Goal: Book appointment/travel/reservation

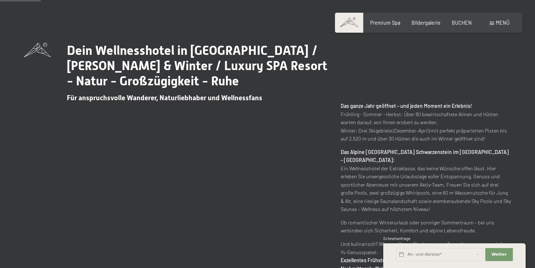
scroll to position [290, 0]
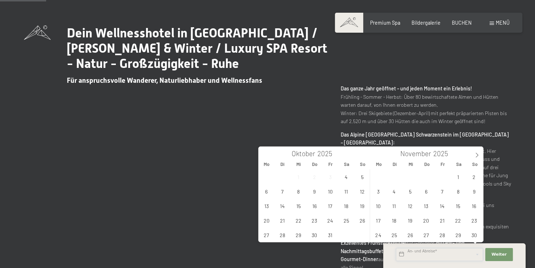
click at [416, 256] on input "text" at bounding box center [439, 254] width 87 height 13
click at [313, 191] on span "9" at bounding box center [314, 191] width 14 height 14
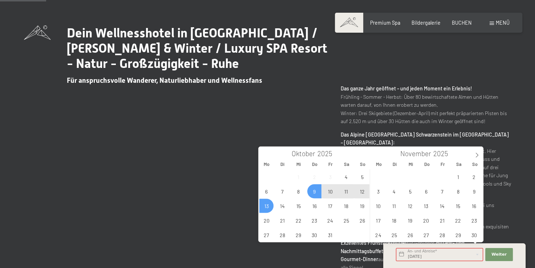
click at [264, 205] on span "13" at bounding box center [266, 206] width 14 height 14
type input "Do. 09.10.2025 - Mo. 13.10.2025"
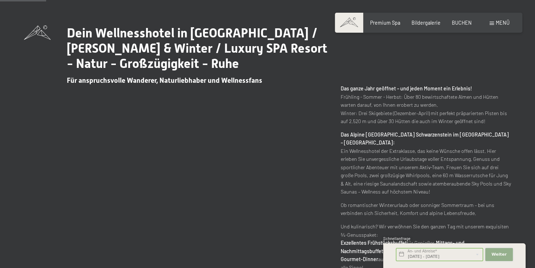
click at [500, 255] on span "Weiter" at bounding box center [498, 255] width 15 height 6
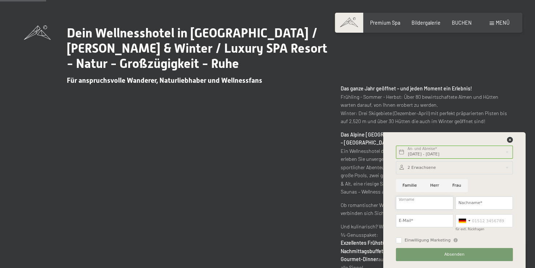
click at [428, 204] on input "Vorname" at bounding box center [424, 202] width 57 height 13
type input "Nadja"
type input "Stöckli"
type input "stockli.nadja@gmail.com"
type input "0786018766"
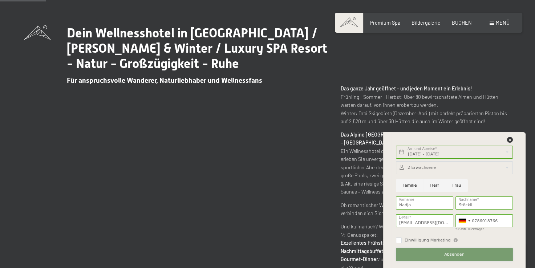
click at [449, 256] on span "Absenden" at bounding box center [454, 255] width 20 height 6
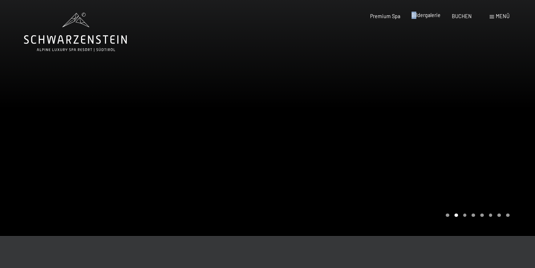
drag, startPoint x: 410, startPoint y: 15, endPoint x: 417, endPoint y: 16, distance: 6.6
click at [417, 16] on div "Premium Spa Bildergalerie BUCHEN" at bounding box center [414, 16] width 135 height 7
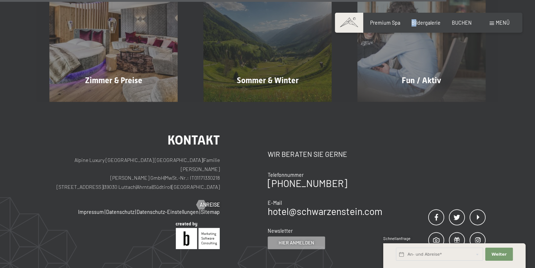
scroll to position [581, 0]
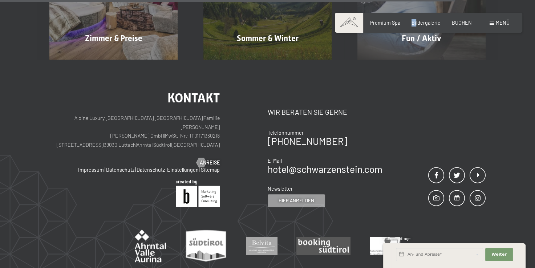
drag, startPoint x: 101, startPoint y: 134, endPoint x: 164, endPoint y: 138, distance: 63.6
click at [164, 138] on p "Alpine Luxury [GEOGRAPHIC_DATA] SCHWARZENSTEIN | Familie [PERSON_NAME] [PERSON_…" at bounding box center [134, 132] width 170 height 36
copy p "[STREET_ADDRESS]"
